Goal: Information Seeking & Learning: Learn about a topic

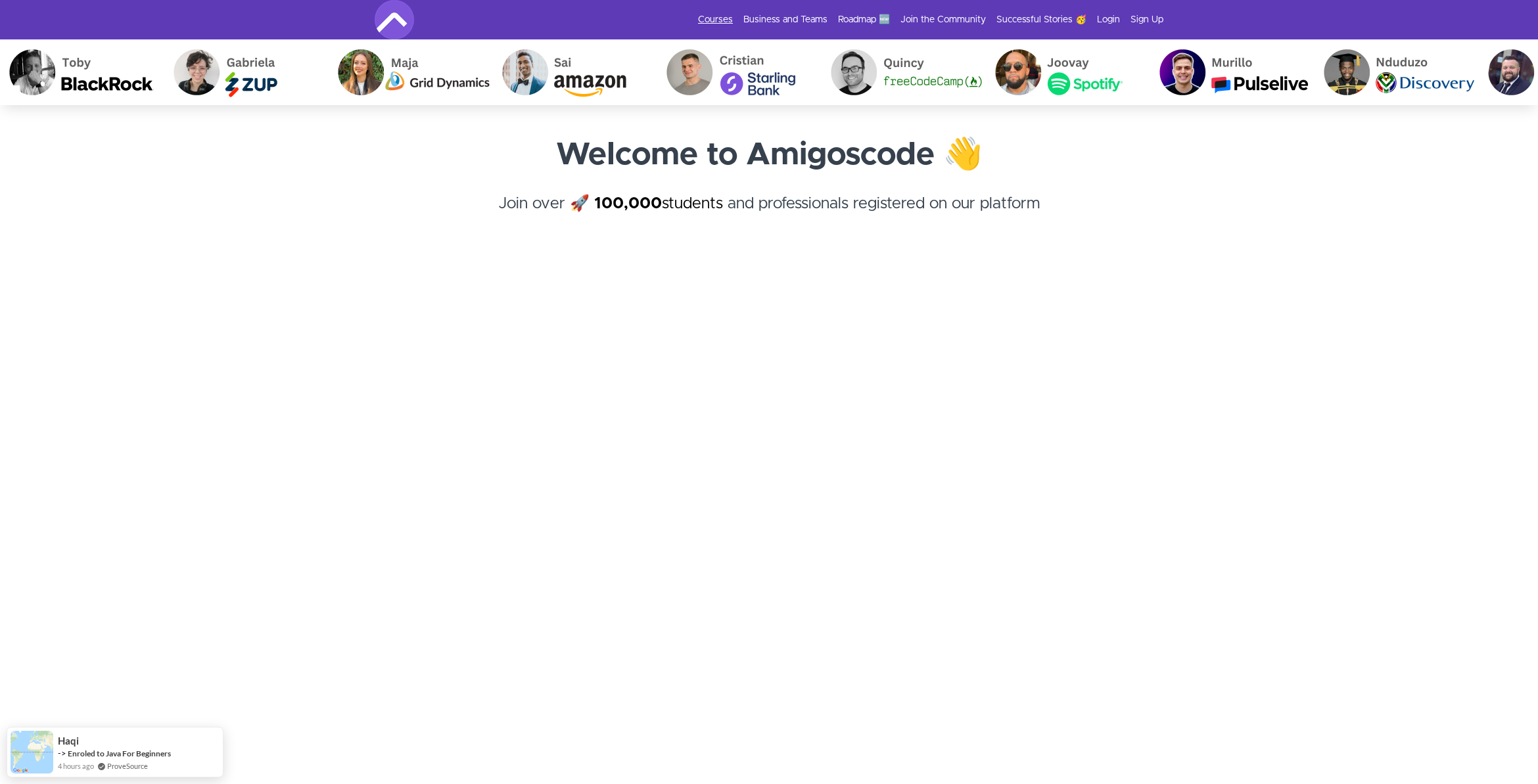
click at [733, 15] on link "Courses" at bounding box center [715, 20] width 35 height 13
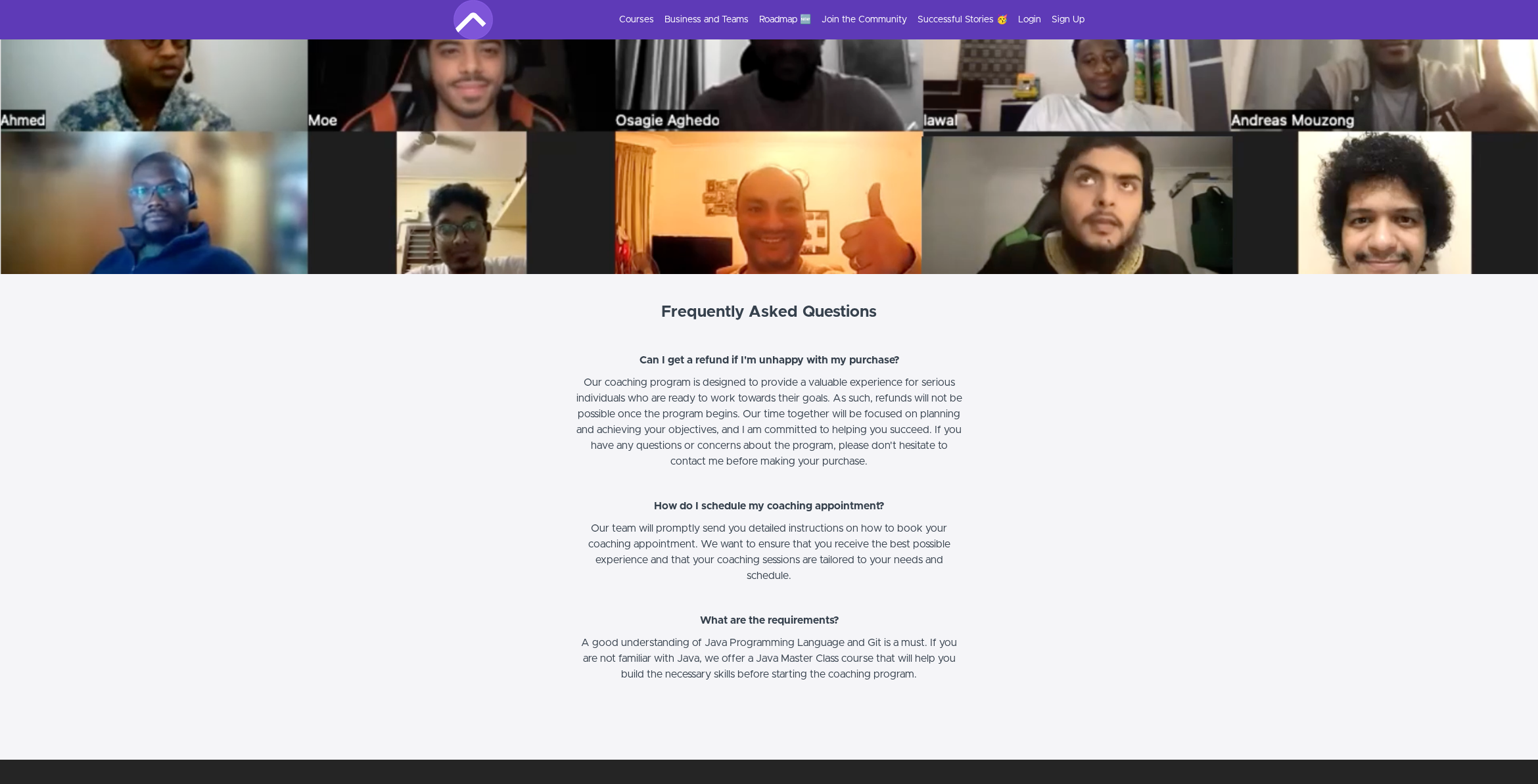
scroll to position [6122, 0]
